Goal: Navigation & Orientation: Find specific page/section

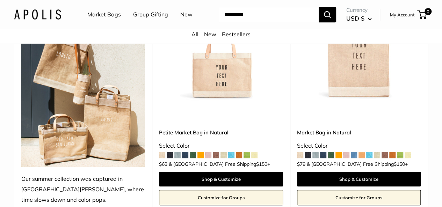
scroll to position [145, 0]
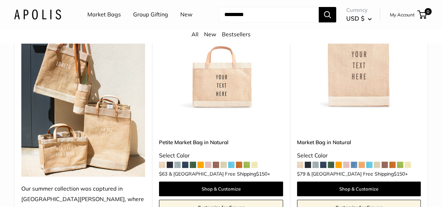
click at [171, 163] on span at bounding box center [170, 165] width 6 height 6
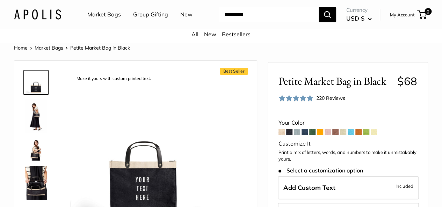
click at [110, 11] on link "Market Bags" at bounding box center [104, 14] width 34 height 10
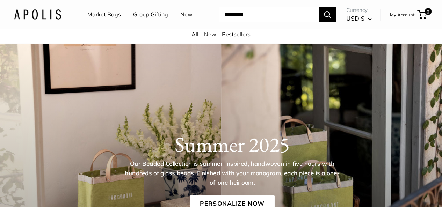
click at [215, 58] on div "Summer 2025 Our Beaded Collection is summer-inspired, handwoven in five hours w…" at bounding box center [221, 180] width 442 height 275
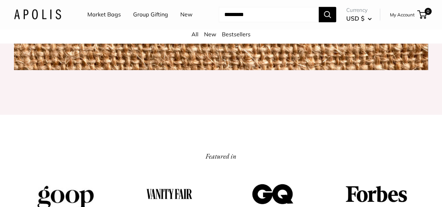
scroll to position [847, 0]
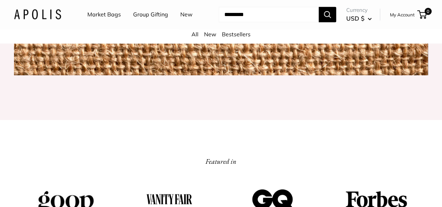
click at [100, 15] on link "Market Bags" at bounding box center [104, 14] width 34 height 10
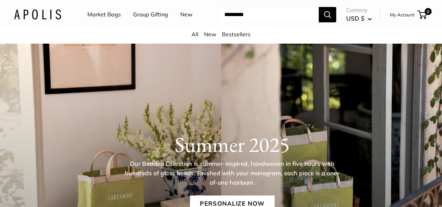
drag, startPoint x: 444, startPoint y: 13, endPoint x: 389, endPoint y: -1, distance: 56.9
click at [180, 20] on link "New" at bounding box center [186, 14] width 12 height 10
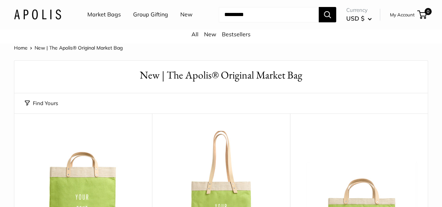
click at [156, 26] on ul "Market Bags Group Gifting New" at bounding box center [145, 14] width 117 height 22
click at [257, 26] on div "Market Bags Group Gifting New Need help? Text Us: 20919 [EMAIL_ADDRESS][DOMAIN_…" at bounding box center [221, 14] width 414 height 22
click at [346, 24] on button "USD $" at bounding box center [359, 18] width 26 height 11
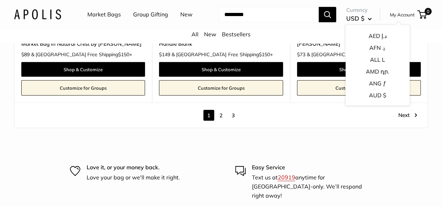
scroll to position [3635, 0]
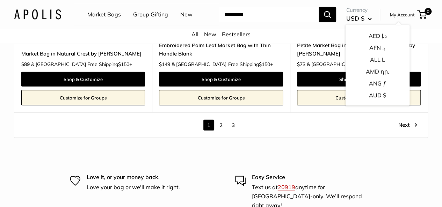
click at [222, 129] on link "2" at bounding box center [221, 125] width 11 height 11
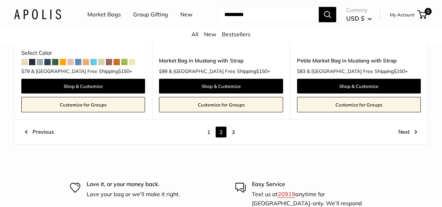
scroll to position [3576, 0]
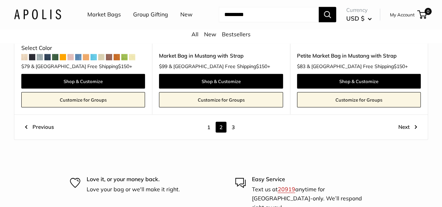
click at [233, 122] on link "3" at bounding box center [233, 127] width 11 height 11
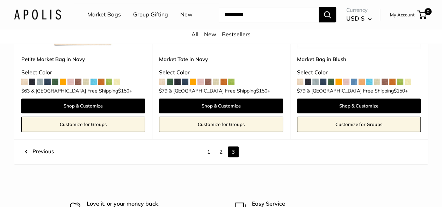
scroll to position [465, 0]
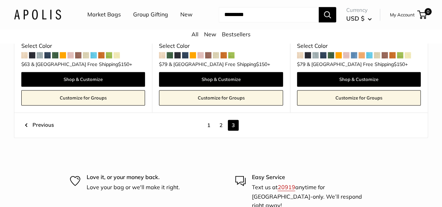
click at [415, 131] on div "1 2 3" at bounding box center [221, 125] width 392 height 11
